Goal: Find specific page/section: Find specific page/section

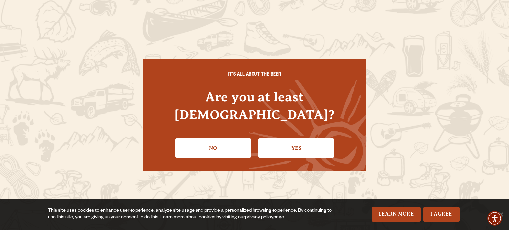
click at [279, 139] on link "Yes" at bounding box center [297, 148] width 76 height 19
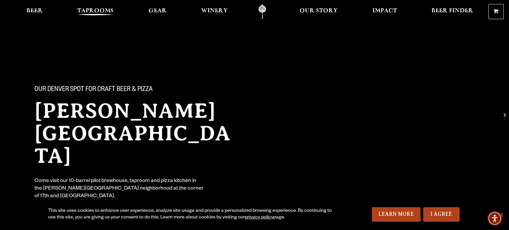
click at [92, 9] on span "Taprooms" at bounding box center [95, 10] width 36 height 5
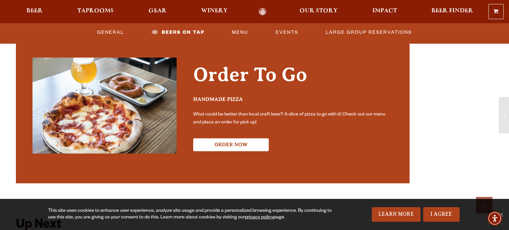
scroll to position [1226, 0]
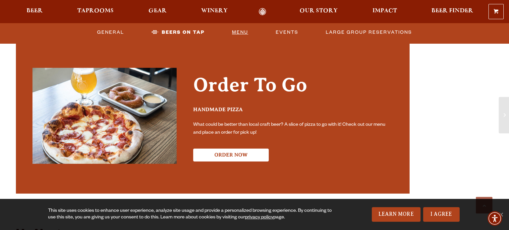
click at [244, 33] on link "Menu" at bounding box center [240, 32] width 22 height 15
